Goal: Check status: Check status

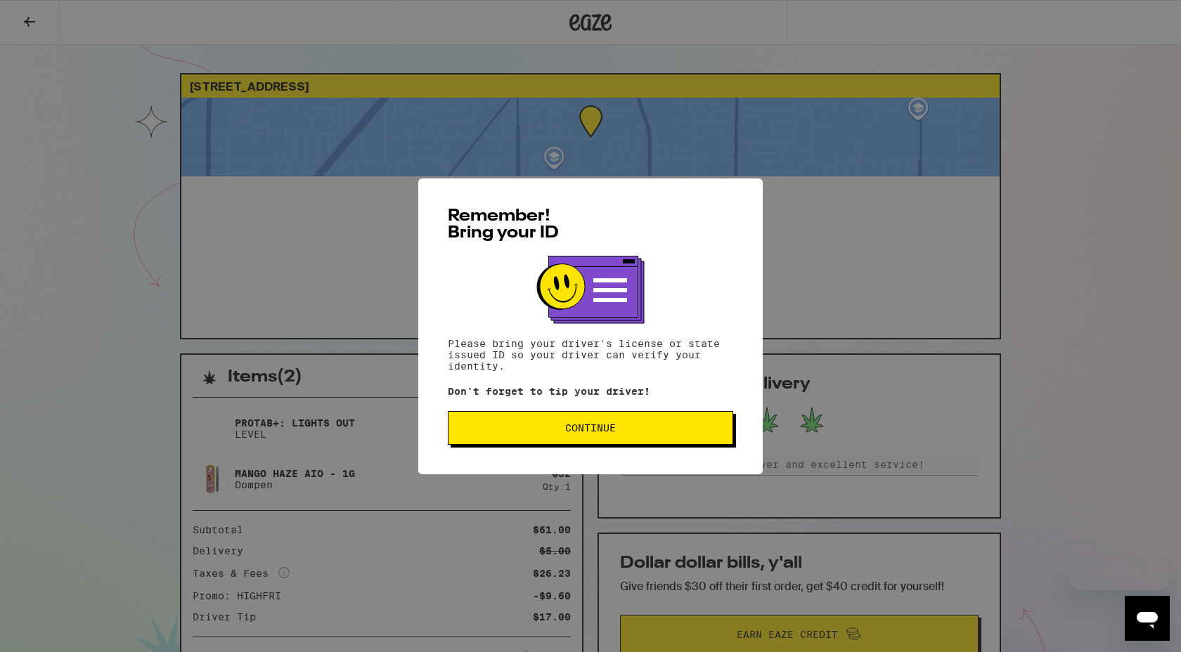
click at [551, 443] on button "Continue" at bounding box center [590, 428] width 285 height 34
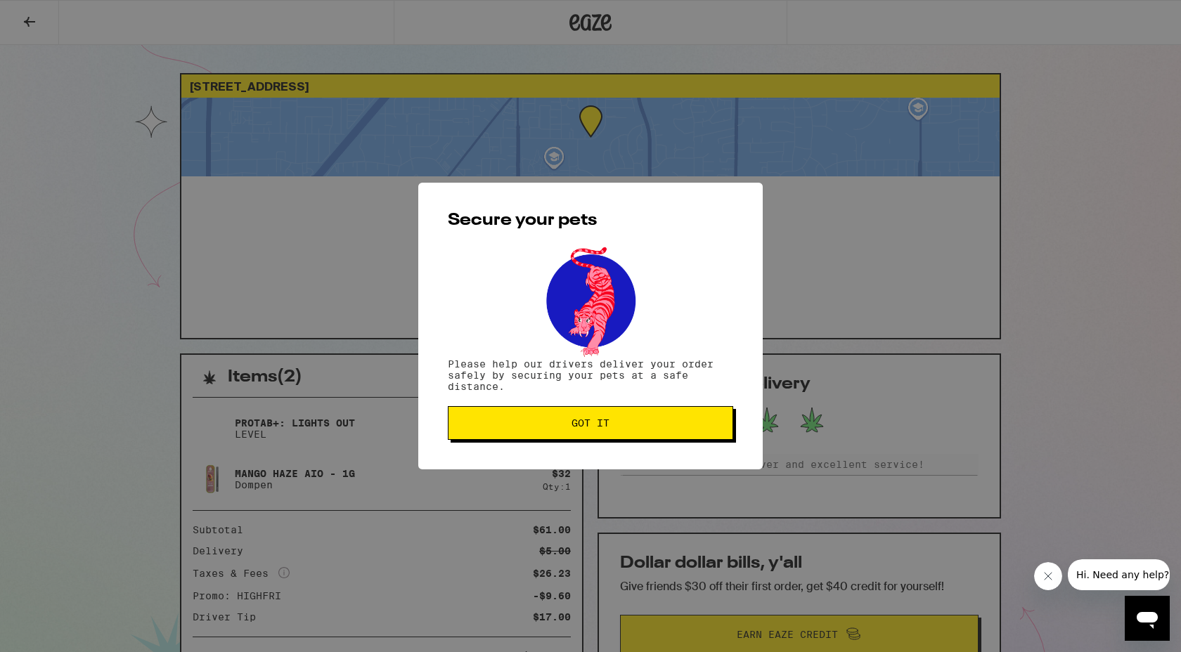
click at [685, 428] on span "Got it" at bounding box center [590, 423] width 261 height 10
